Goal: Find specific page/section: Find specific page/section

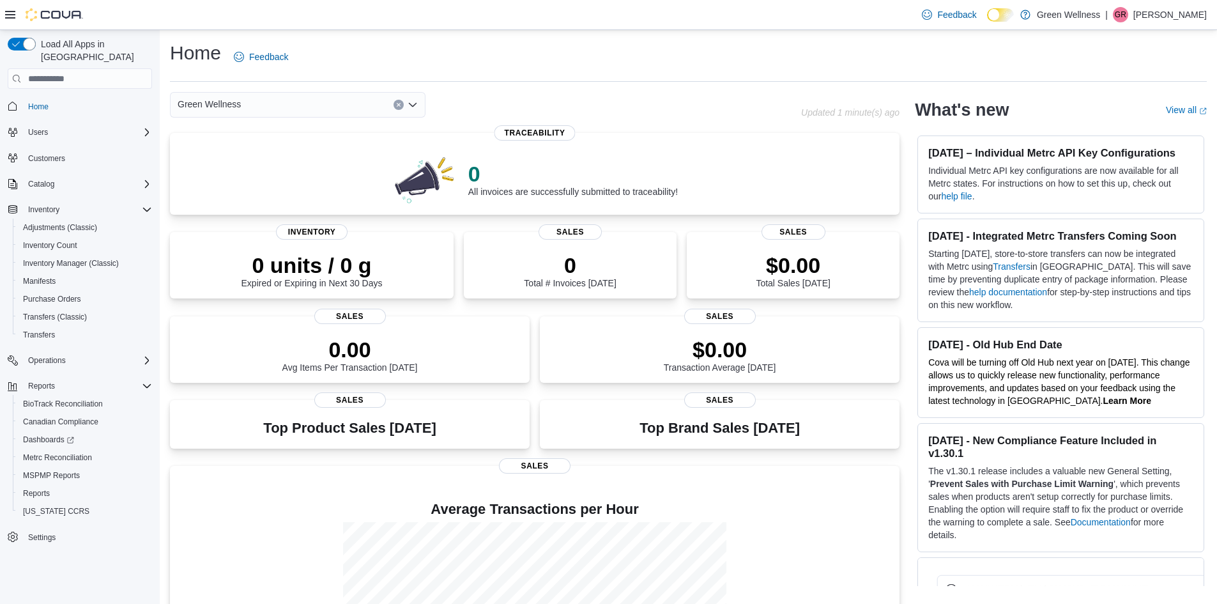
click at [12, 15] on icon at bounding box center [10, 15] width 10 height 8
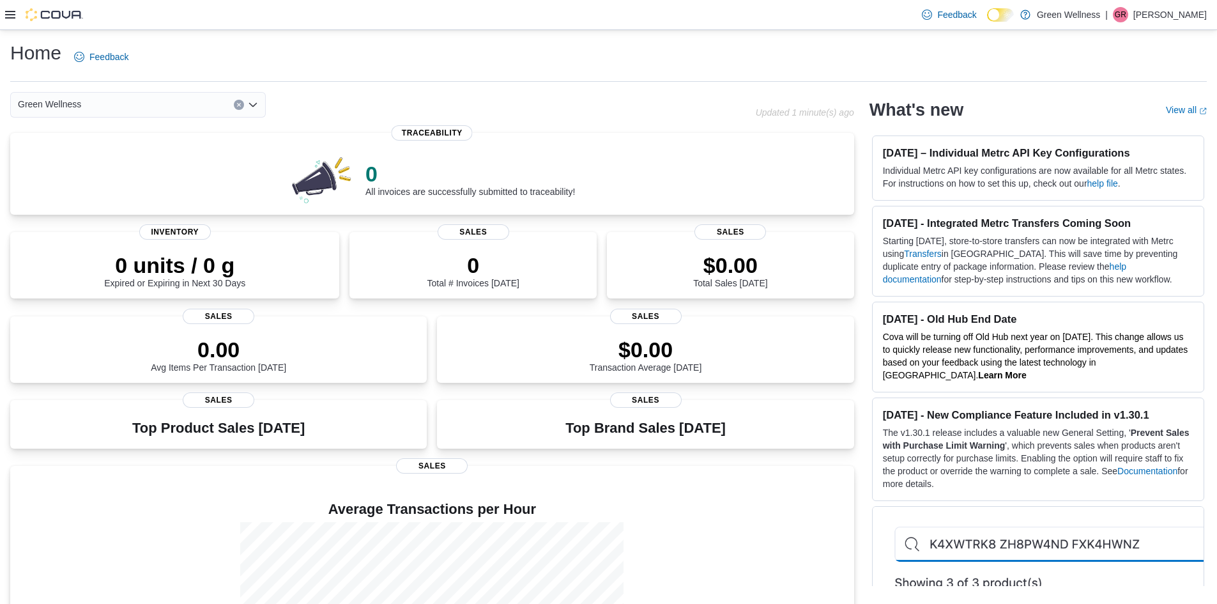
click at [12, 15] on icon at bounding box center [10, 15] width 10 height 8
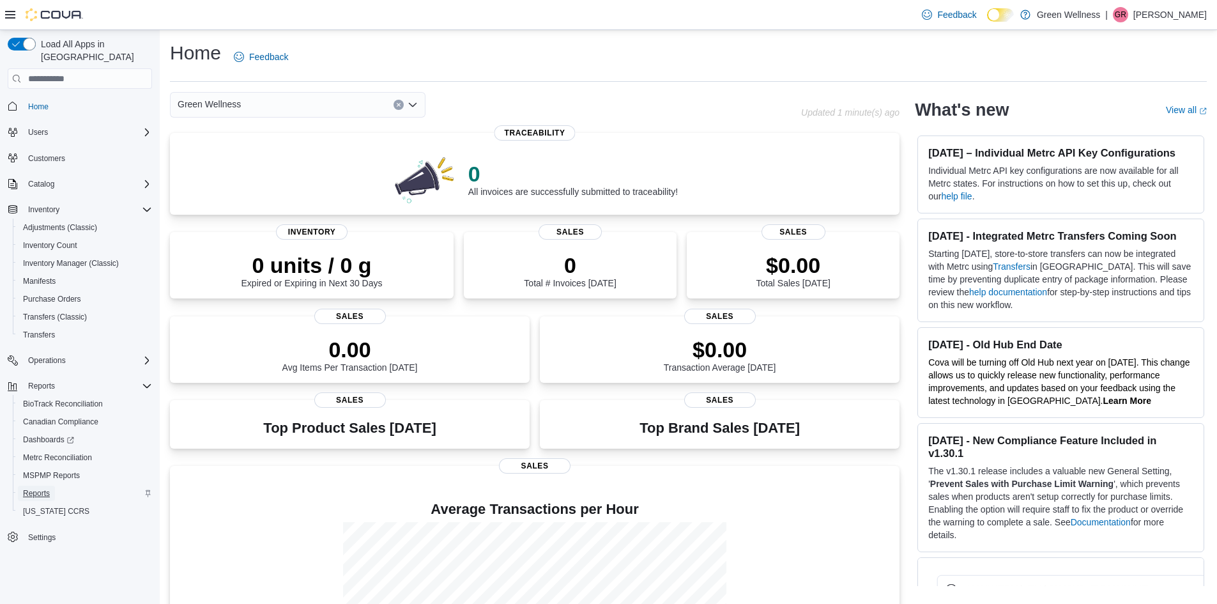
click at [46, 488] on span "Reports" at bounding box center [36, 493] width 27 height 10
